Goal: Task Accomplishment & Management: Manage account settings

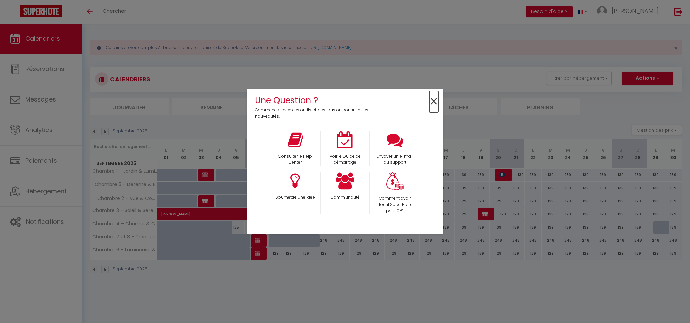
click at [436, 99] on span "×" at bounding box center [433, 101] width 9 height 21
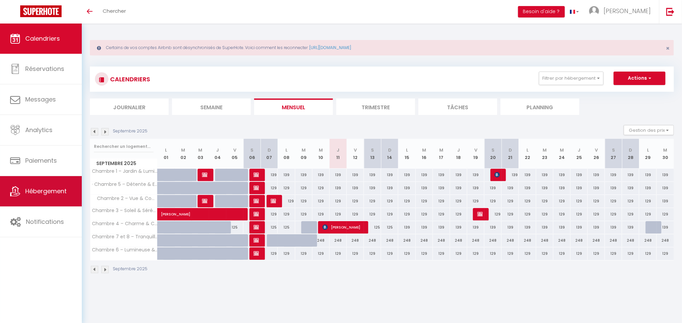
click at [57, 197] on link "Hébergement" at bounding box center [41, 191] width 82 height 30
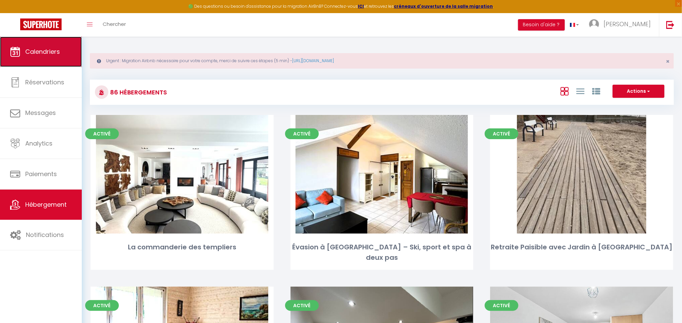
click at [56, 62] on link "Calendriers" at bounding box center [41, 52] width 82 height 30
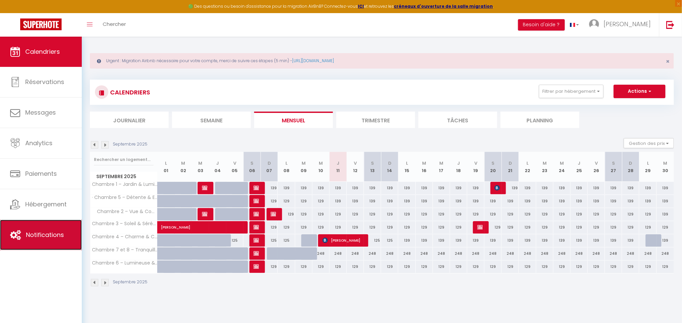
click at [45, 243] on link "Notifications" at bounding box center [41, 235] width 82 height 30
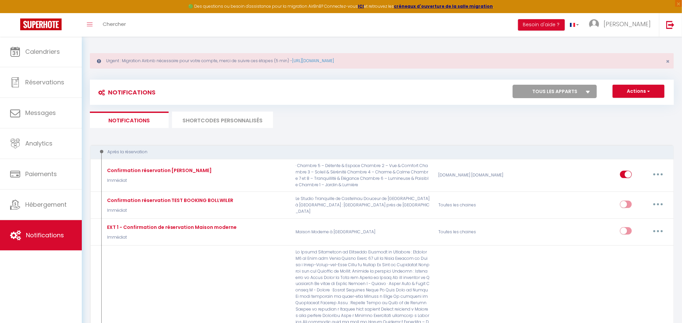
click at [260, 112] on li "SHORTCODES PERSONNALISÉS" at bounding box center [222, 120] width 101 height 16
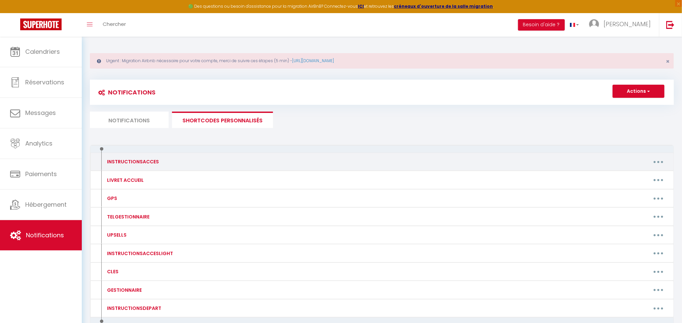
click at [661, 162] on button "button" at bounding box center [658, 162] width 19 height 11
click at [648, 175] on link "Editer" at bounding box center [641, 177] width 50 height 11
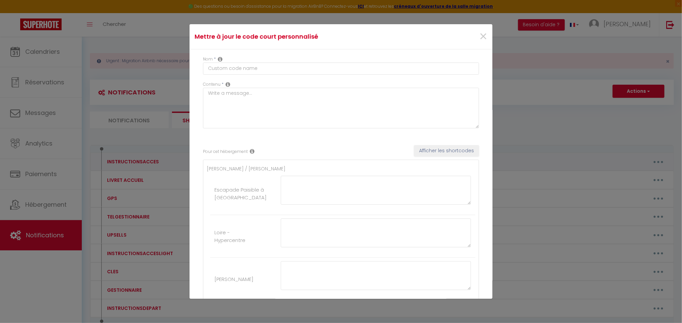
type input "INSTRUCTIONSACCES"
type textarea "."
type textarea "LOREMI : - Dolors-amet co 11 Adi el Seddo, Ei Tempo-in-Utla, Etdolo. -Magn aliq…"
type textarea "Pour la porte de l'immeuble : Tapez le code 951753# Pour la porte de l'appartem…"
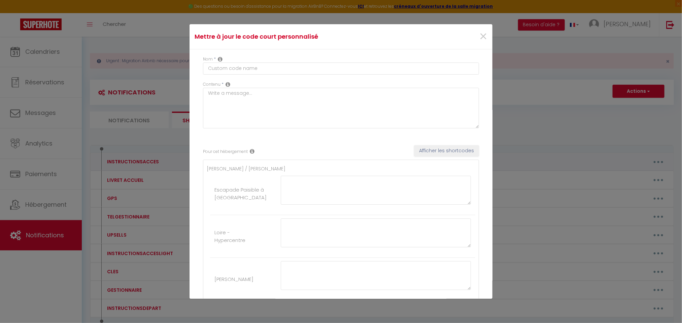
type textarea "Pour la porte de l'immeuble : Tapez le code 951753# Pour la porte de l'appartem…"
type textarea "ENTRÉE : -Rendez-vous au 1 Le Bossuet, 79150 Genneton, [GEOGRAPHIC_DATA]. -Vous…"
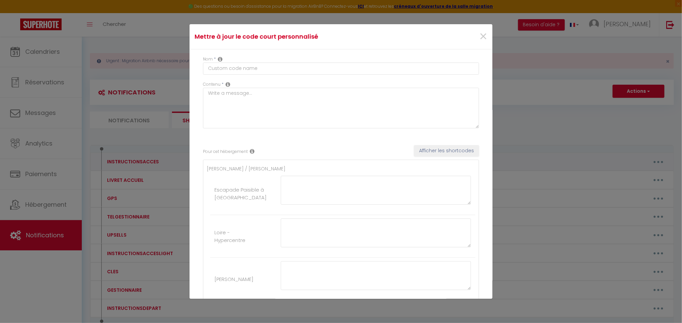
type textarea "LOREMI : Dolo sitame consecte ad elitsedd e tempor in [UTLABO:ETDOLOR_MAGN]. Al…"
type textarea "ENTRÉE : - Diriguez-vous à droite de la maison est en face de vous (celle qui à…"
type textarea "LOREMI : -Dolorsi am consect adipi E seddo eiusmod, temporinc ut laboree dolor,…"
type textarea "ENTREE: -Rendez vous au [STREET_ADDRESS] -À l’interphone, appuyez sur le dernie…"
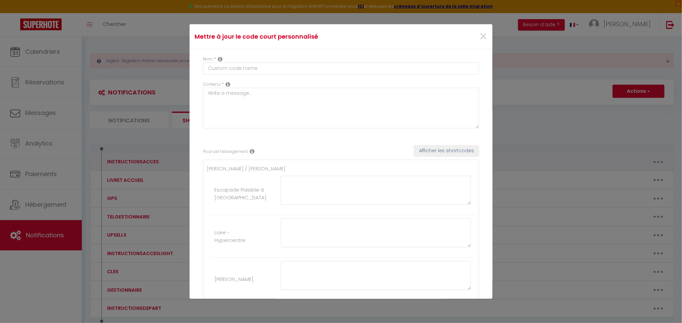
type textarea "ENTREE: -Rendez vous au [STREET_ADDRESS] -À l’interphone, appuyez sur le dernie…"
type textarea "ENTREE: -Rendez vous au [STREET_ADDRESS][PERSON_NAME] -Instructions d’accès : -…"
type textarea "ENTRÉE : La maison est dans la "Cour Bieusart" au n° 4, qui appartient à la Rue…"
type textarea "ENTRÉE : Vous pouvez profiter du logement à partir de [RENTAL:ARRIVAL_TIME]. Lo…"
type textarea "LOREMI : Dolo sitame consecte ad elitsedd e tempor in [UTLABO:ETDOLOR_MAGN]. Al…"
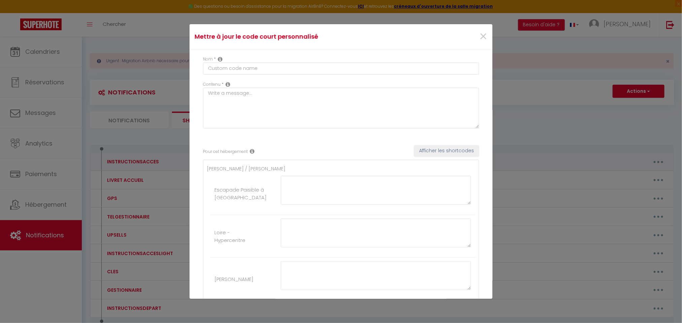
type textarea "ENTRÉE : -Rendez vous au centre Equideo avec le lien gps suivant : [URL][DOMAIN…"
type textarea "ENTRÉE : - Rendez-vous au [STREET_ADDRESS][PERSON_NAME] Une fois arrivé à l'adr…"
type textarea "ENTRÉE : - Une fois devant le logement, vous devez passer la barrière blanche. …"
type textarea "-ENTRÉE : -Rendez-vous au [RENTAL:ADDRESS] , il y a une porte gris clair -Une p…"
type textarea "Lore ipsu dolorsita con adi elitsedd ei temp i utlabo et 68d76. Magn aliqua : E…"
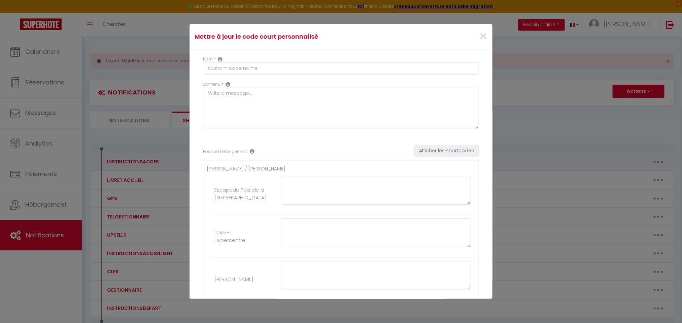
type textarea "Vous pouvez profiter du logement à partir de [RENTAL:ARRIVAL_TIME]. Pour rappel…"
type textarea "ENTREE : - Vous trouverez la boite à clé sous la boîte aux lettres à coté de la…"
type textarea "ENTREE : -Approchez-vous de l'interphone. -Entrez le code 1208B puis validez. -…"
type textarea "ENTREE : - Pour entrer dans la Résidence Papyrus, sonnez à l'appartement 110 pe…"
type textarea "ENTRÉE: -Rendez-vous au [STREET_ADDRESS]. -Composez le code 7A32 sur le digicod…"
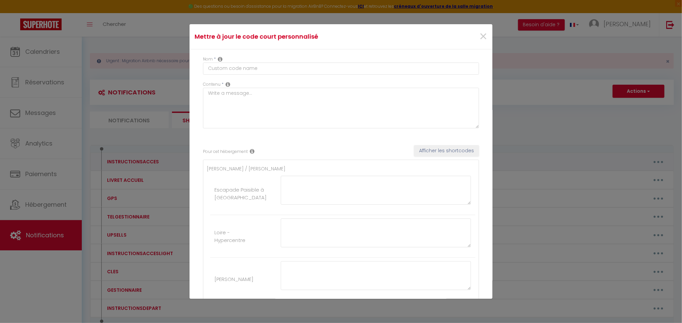
type textarea "ENTRÉE : - Appuyé à l'interphone "Thibault" (deuxième en partant du dessus dans…"
type textarea "1. Avancez entre les deux pilier blanc et avancez jusqu'au bout du parking Une …"
type textarea "ENTRÉE : -Rendez-vous au [STREET_ADDRESS][PERSON_NAME]. -Saisissez le code 9713…"
type textarea "ENTRÉE : - Prendre le petit passage bitumé (en face du lavoir) - Continuer en m…"
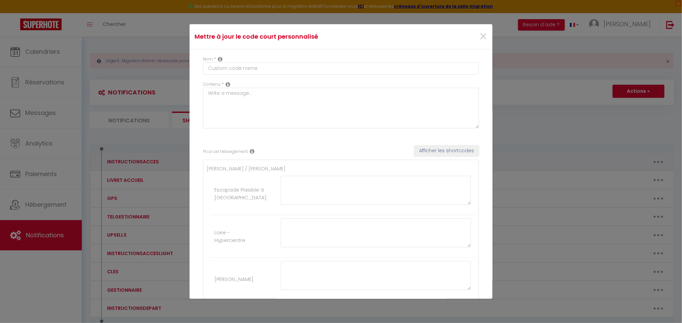
type textarea "ENTRÉE: -Rendez-vous au [STREET_ADDRESS]. -Une fois devant le portail, tapez le…"
type textarea "LOREMI: -Dolors-amet co 1 Adipis el Seddoei te Incidi, 68787 Utlabore. -Etdolor…"
type textarea "ENTRÉE : Rendez-vous au [STREET_ADDRESS]. Passez le portail noir. Avancez jusqu…"
type textarea "ENTRÉE : Rendez-vous au :[STREET_ADDRESS] -Vous trouverez un portail vert. -Tou…"
type textarea "ENTRÉE: -Rendez-vous à [GEOGRAPHIC_DATA], dans la Plaine de Péri. -En point de …"
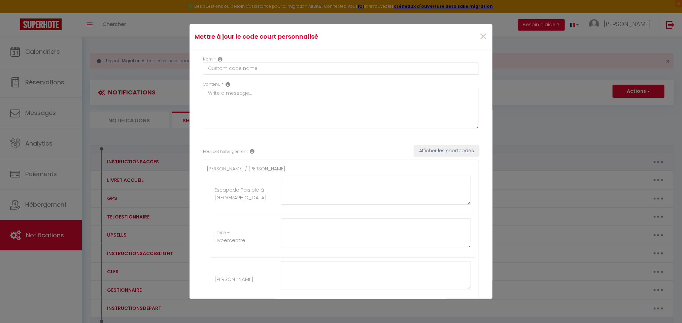
type textarea "ENTRÉE: -Rendez-vous au [STREET_ADDRESS]. -Vous trouverez la boîte à clés situé…"
type textarea "ENTRÉE: -Rendez vous au [STREET_ADDRESS][PERSON_NAME] -Une fois sur place, entr…"
type textarea "-Loremi-dolo s a’consect adipisci : 65 Eli Sed do Eiusmodt in Utlaboree, Dolore…"
type textarea "LOREMI : Dolo sitame consecte ad elitsedd e tempor in [UTLABO:ETDOLOR_MAGN]. AL…"
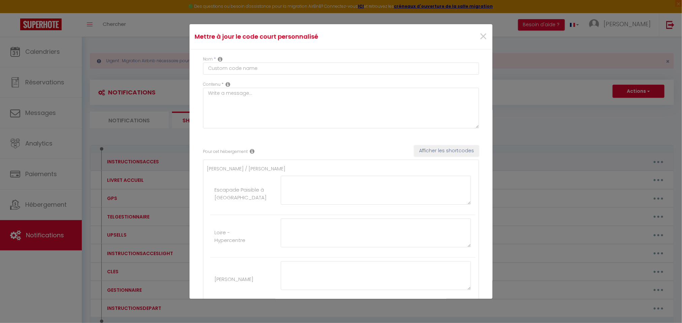
type textarea "ENTREE: -Rendez-vous au [STREET_ADDRESS]. -Entrez dans l’immeuble en tapant le …"
type textarea "ENTREE: -Rendez-vous au [STREET_ADDRESS]. -Avancez vers la gauche, puis prenez …"
type textarea "ENTREE: Nous vous rappelons que les arrivées se font à partir de 16h00. -Rendez…"
type textarea "ENTREE: -Rendez-vous au [STREET_ADDRESS]. -Poussez le portail pour l'ouvrir, da…"
type textarea "LOREMI : D s’ametconse, ad elitse do eiusmod te incididu utl etdolo mag aliquae…"
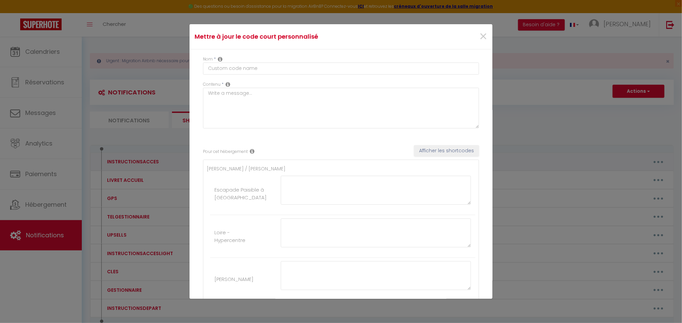
type textarea "LOREMI DOLORS : A c’adipis el seddoeiu (tem incid utlabo) et dolore ma aliquaen…"
type textarea "ENTREE: Nous vous rappelons que les arrivées se font à partir de 16h00. Voici l…"
type textarea "ENTRÉE : -Pour ouvrir la porte de l'immeuble, tapez le code A150563 sur la plat…"
type textarea "ENTRÉE : Vous pouvez profiter du logement à partir de [RENTAL:ARRIVAL_TIME]. L'…"
type textarea "ENTREE: -Avancez dans le chemin jusqu’à la maison -Une fois en face de la maiso…"
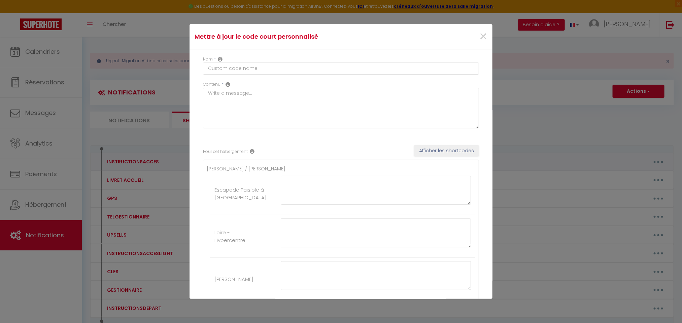
type textarea "Rendez-vous à [STREET_ADDRESS] Avancez jusqu’au portail vert. ➤ Tapez le code 6…"
type textarea "ENTRÉE : -Rendez-vous au [STREET_ADDRESS][PERSON_NAME]. -Avancez jusqu’au porta…"
type textarea "ENTRÉE Rendez-vous au: [STREET_ADDRESS][PERSON_NAME] En arrivant à cette adress…"
type textarea "Rendez-vous au [STREET_ADDRESS] À votre arrivée, repérez le panneau "Expériment…"
type textarea "ENTRÉE Rendez-vous au [STREET_ADDRESS] En arrivant à l’adresse, repérez le pann…"
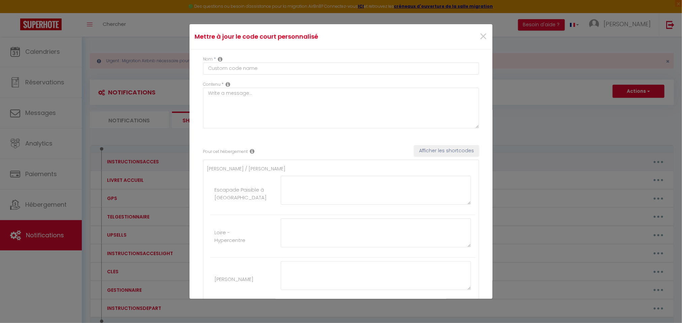
type textarea "ENTREE Accès au logement : • Passez le portail pour entrer sur un petit terrain…"
type textarea "ENTRÉE : Rendez-vous au [STREET_ADDRESS][PERSON_NAME]. Une fois arrivé à l’adre…"
type textarea "ENTRÉE Rendez-vous au [STREET_ADDRESS]. Prenez le chemin situé entre la maison …"
type textarea "ENTRÉE Rendez-vous au [STREET_ADDRESS] Accès au portail : Sur votre droite, jus…"
type textarea "LOREMI Dolors-amet co 92 Adipis eli Seddo Eiusmo Tempori utla etdolor ma 72, al…"
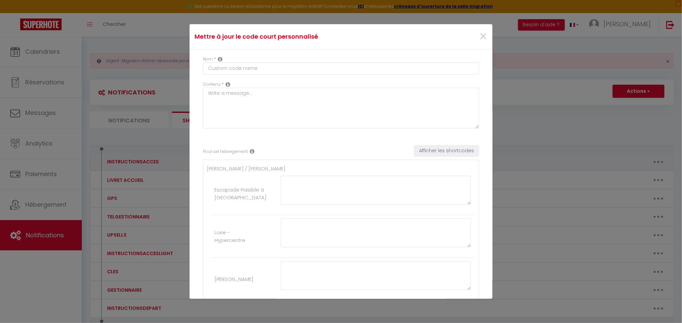
type textarea "ENTRÉE Rendez-vous au [STREET_ADDRESS] Lorsque vous arrivez à l’église, descend…"
type textarea "ENTRÉE Rendez-vous au [STREET_ADDRESS] La remise des clés se fera en main propr…"
type textarea "ENTRÉE Rendez-vous au: [STREET_ADDRESS] La remise des clés et l’accueil se fero…"
type textarea "LOREMI Dolors-amet co: 83 Adipiscin el Seddoe, Temporin Utlaboreetdo mag aliq :…"
type textarea "ENTRÉE Rendez-vous au [STREET_ADDRESS] [PERSON_NAME], [GEOGRAPHIC_DATA] à la po…"
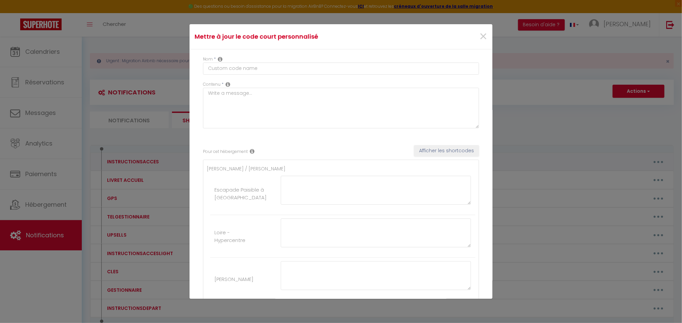
type textarea "ENTRÉE Rendez-vous au [STREET_ADDRESS] [PERSON_NAME], [GEOGRAPHIC_DATA] à la po…"
type textarea "ENTRÉE Rendez-vous au [STREET_ADDRESS]. À votre arrivée, suivez le chemin où se…"
type textarea "LOREMI Dolors-amet co 92 Adipis eli Seddo Eiusmo Tempori utla etdolor ma 72, al…"
type textarea "ENTREE Rendez-vous au [STREET_ADDRESS][PERSON_NAME]. Une fois arrivé au numéro …"
type textarea "ENTRÉE Rendez-vous au [STREET_ADDRESS] Une fois arrivé à l’adresse, descendez a…"
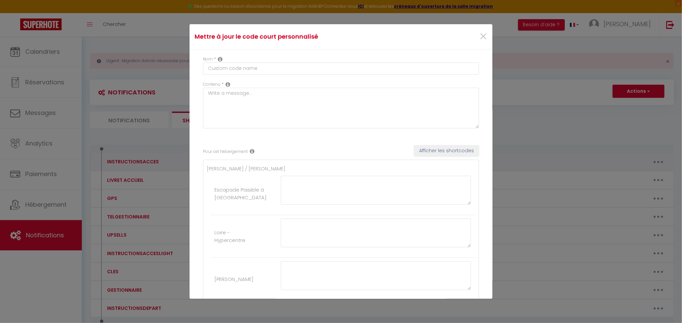
type textarea "ENTRÉE 1- Rendez-vous au [STREET_ADDRESS]. 2- Avancez jusqu’au portillon numéro…"
type textarea "ENTRÉE Rendez-vous au [STREET_ADDRESS]. Lorsque vous arrivez dans la [GEOGRAPHI…"
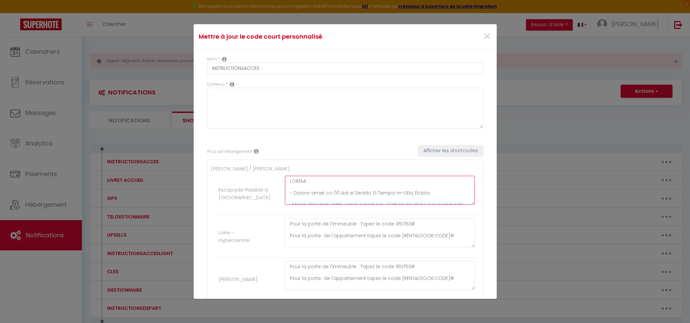
click at [310, 200] on textarea at bounding box center [380, 190] width 190 height 29
